Goal: Task Accomplishment & Management: Use online tool/utility

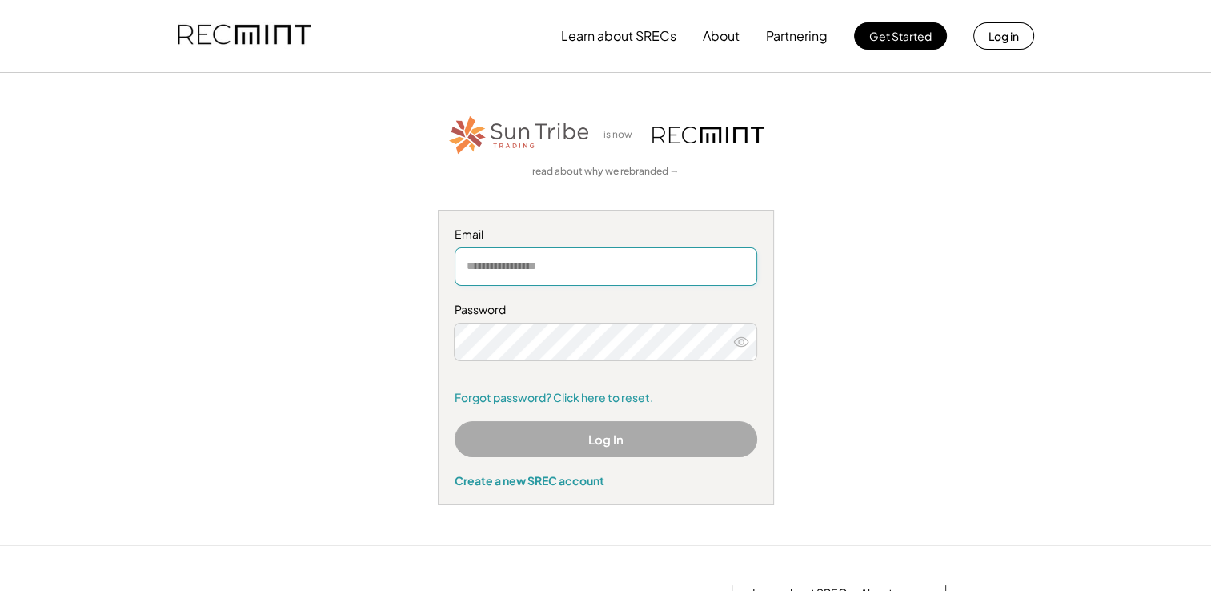
click at [578, 265] on input "email" at bounding box center [606, 266] width 303 height 38
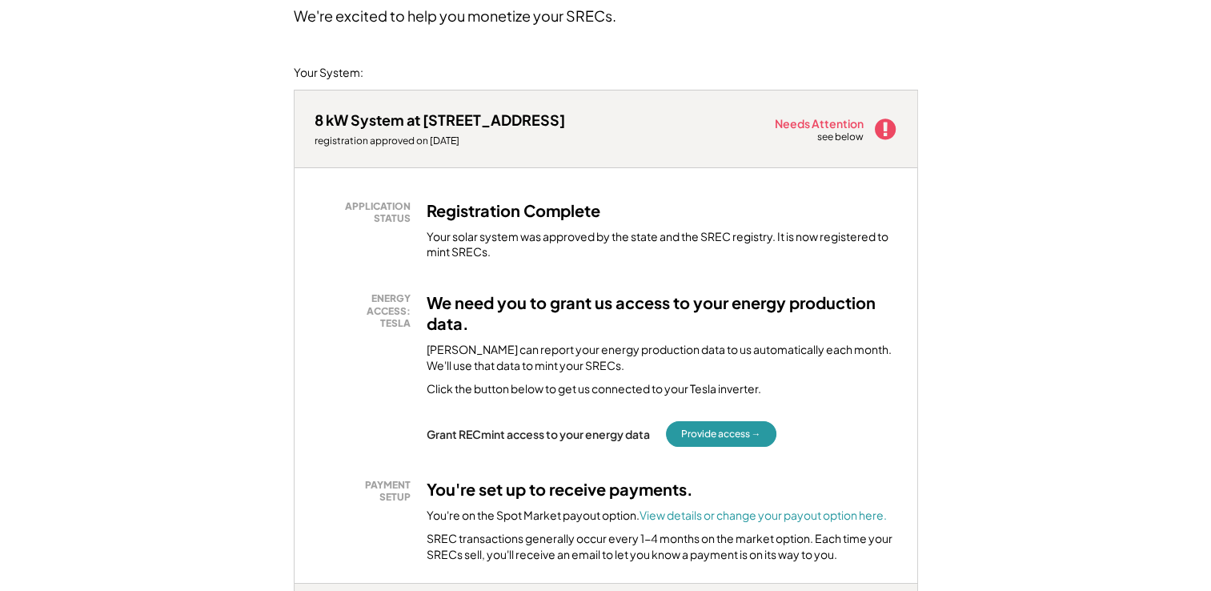
scroll to position [160, 0]
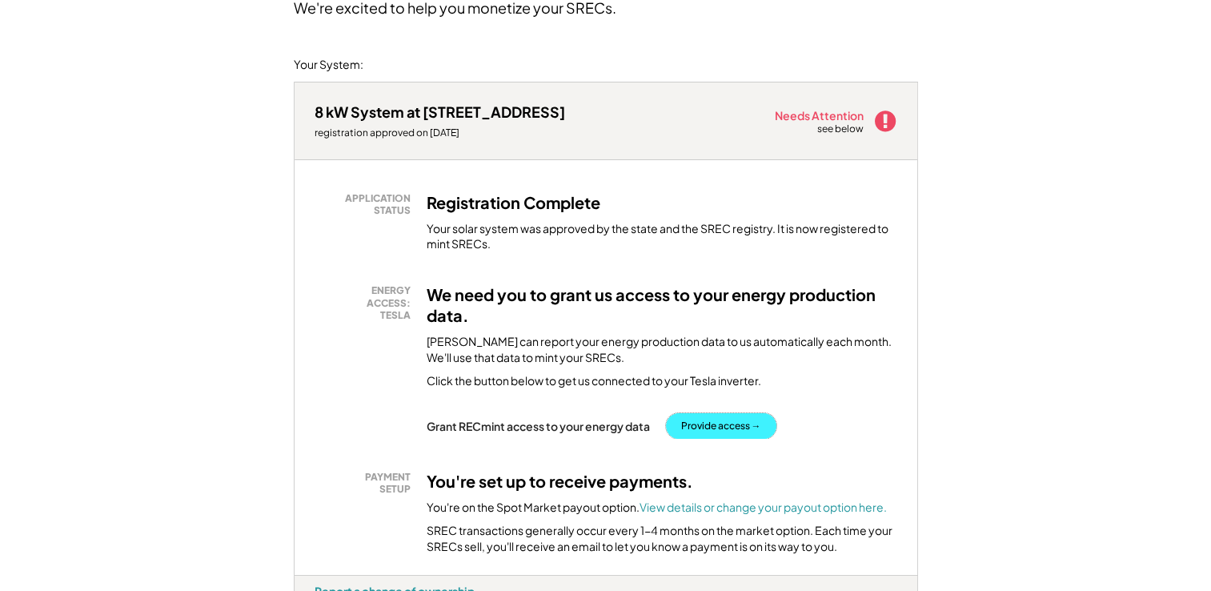
click at [723, 427] on button "Provide access →" at bounding box center [721, 426] width 110 height 26
